Goal: Browse casually

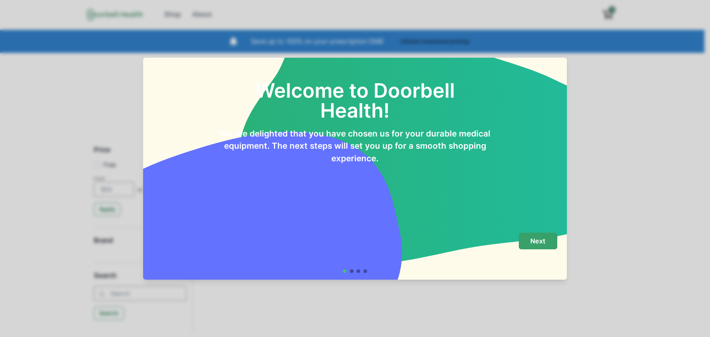
click at [539, 241] on p "Next" at bounding box center [537, 241] width 15 height 8
